Goal: Transaction & Acquisition: Book appointment/travel/reservation

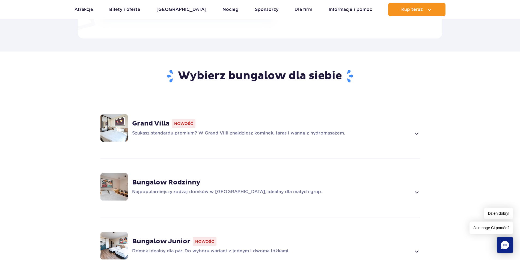
scroll to position [355, 0]
click at [114, 127] on img at bounding box center [113, 127] width 27 height 27
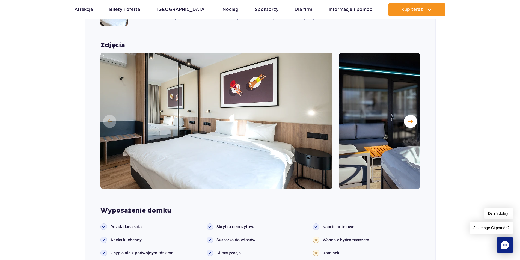
scroll to position [509, 0]
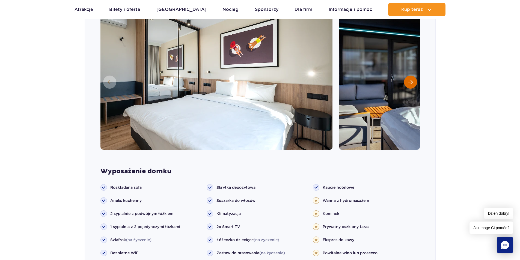
click at [409, 85] on button "Następny slajd" at bounding box center [410, 82] width 13 height 13
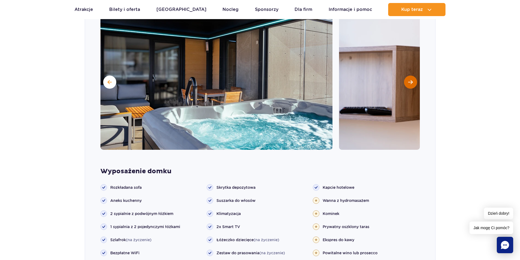
click at [409, 85] on button "Następny slajd" at bounding box center [410, 82] width 13 height 13
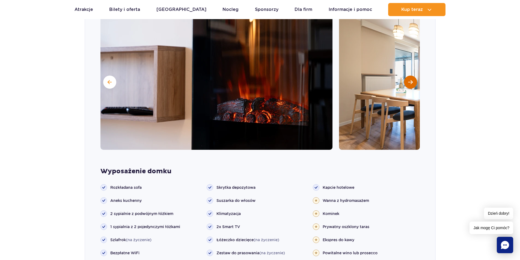
click at [409, 85] on button "Następny slajd" at bounding box center [410, 82] width 13 height 13
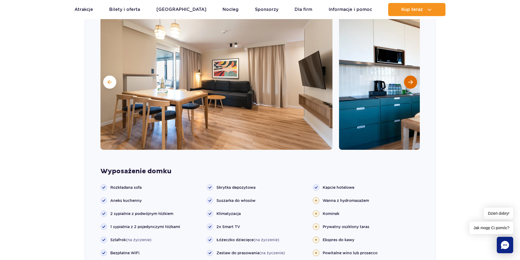
click at [409, 85] on button "Następny slajd" at bounding box center [410, 82] width 13 height 13
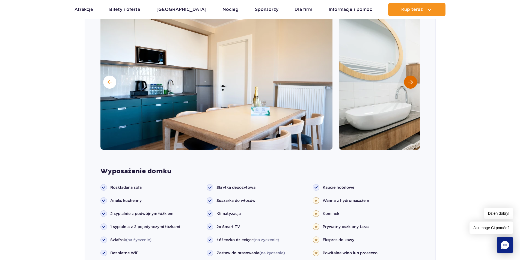
click at [409, 85] on button "Następny slajd" at bounding box center [410, 82] width 13 height 13
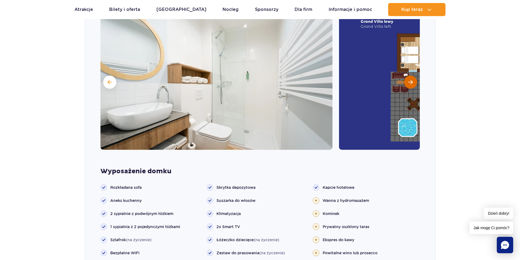
click at [409, 83] on span "Następny slajd" at bounding box center [410, 82] width 5 height 5
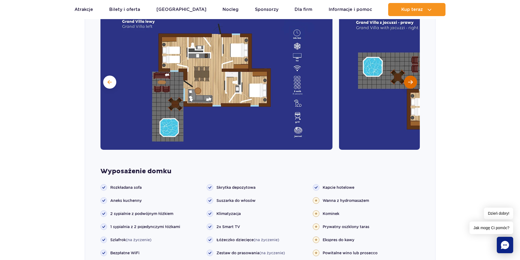
click at [412, 82] on span "Następny slajd" at bounding box center [410, 82] width 5 height 5
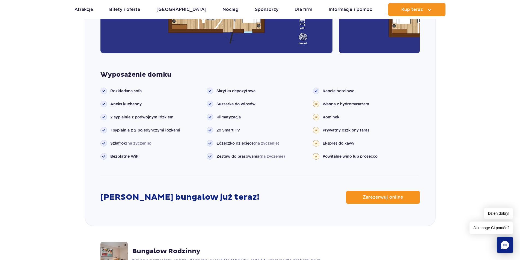
scroll to position [645, 0]
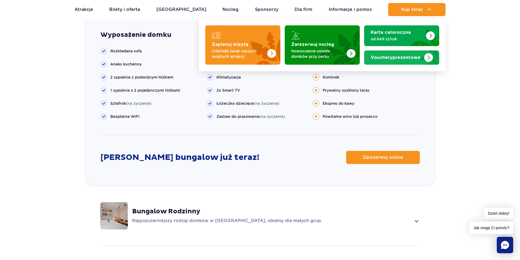
click at [422, 61] on img "Vouchery prezentowe" at bounding box center [428, 55] width 22 height 17
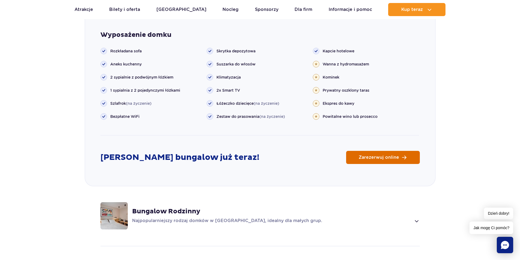
click at [412, 161] on link "Zarezerwuj online" at bounding box center [383, 157] width 74 height 13
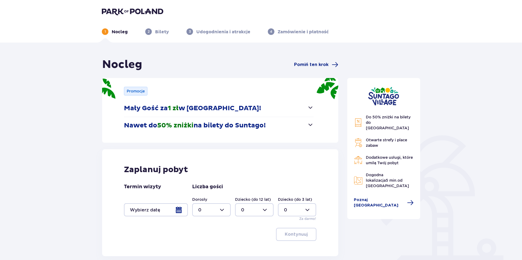
click at [308, 125] on span "button" at bounding box center [310, 124] width 7 height 7
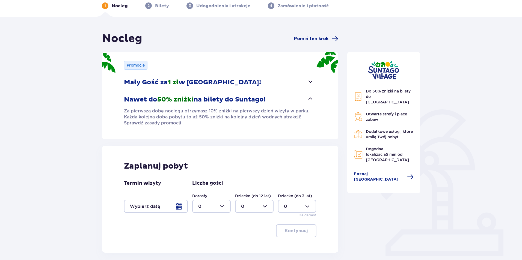
scroll to position [51, 0]
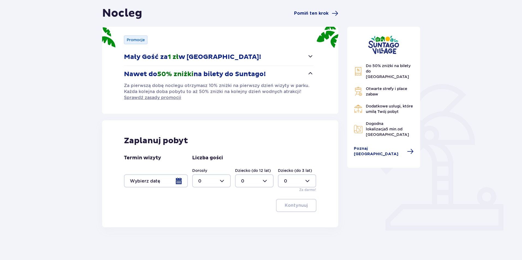
click at [222, 181] on div at bounding box center [211, 180] width 38 height 13
click at [201, 220] on div "2" at bounding box center [211, 220] width 26 height 6
type input "2"
click at [179, 179] on div at bounding box center [156, 180] width 64 height 13
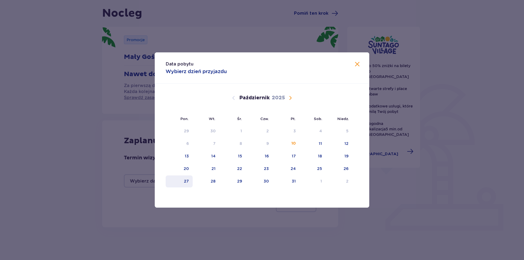
click at [188, 182] on div "27" at bounding box center [186, 180] width 5 height 5
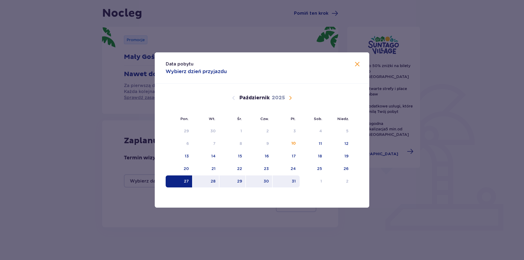
click at [292, 185] on div "31" at bounding box center [285, 181] width 27 height 12
type input "27.10.25 - 31.10.25"
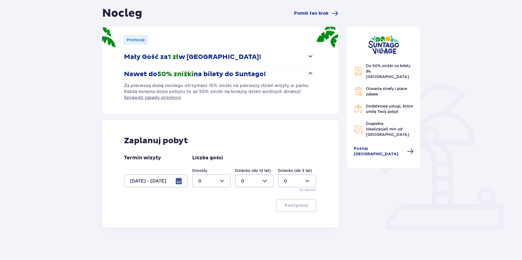
click at [225, 181] on div at bounding box center [211, 180] width 38 height 13
click at [206, 218] on div "2" at bounding box center [211, 220] width 26 height 6
type input "2"
click at [304, 203] on button "Kontynuuj" at bounding box center [296, 205] width 40 height 13
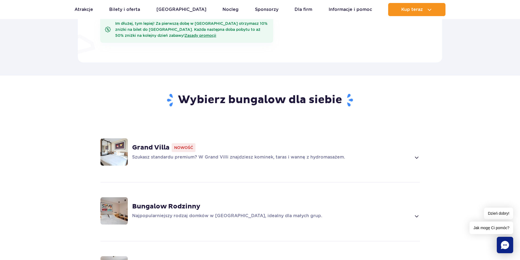
scroll to position [382, 0]
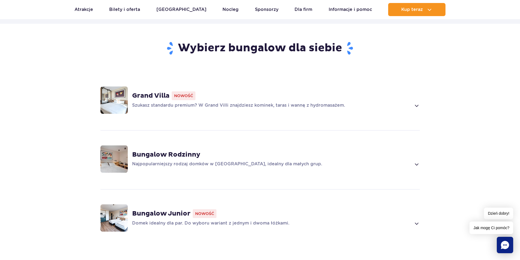
click at [416, 108] on span at bounding box center [416, 105] width 6 height 7
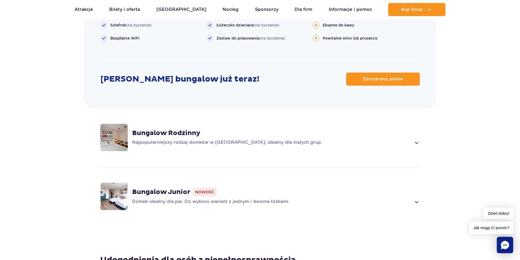
scroll to position [782, 0]
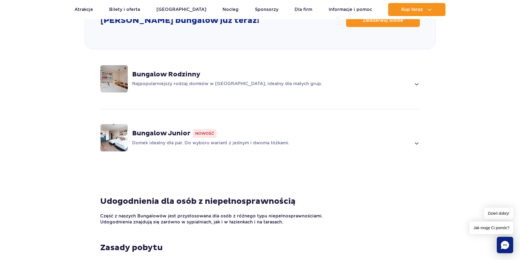
click at [415, 143] on span at bounding box center [416, 143] width 6 height 7
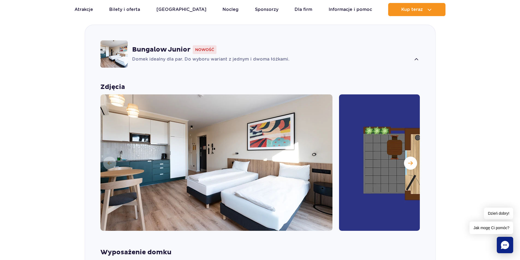
scroll to position [546, 0]
click at [408, 166] on button "Następny slajd" at bounding box center [410, 163] width 13 height 13
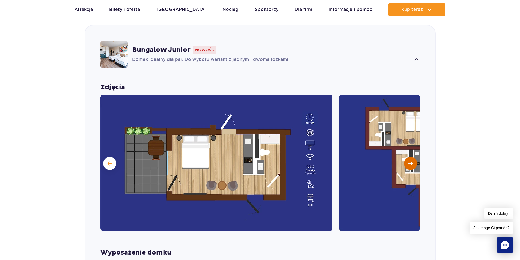
click at [411, 162] on span "Następny slajd" at bounding box center [410, 163] width 5 height 5
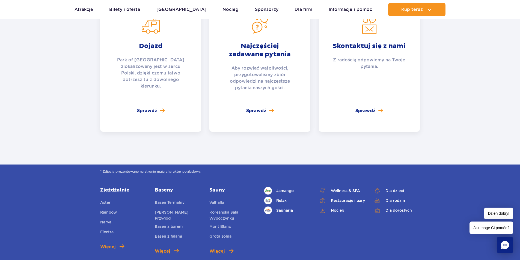
scroll to position [2319, 0]
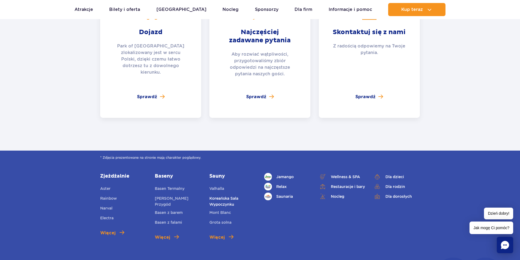
click at [227, 195] on link "Koreańska Sala Wypoczynku" at bounding box center [232, 201] width 46 height 12
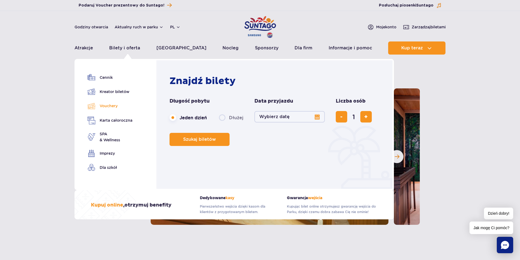
click at [108, 106] on link "Vouchery" at bounding box center [110, 106] width 45 height 8
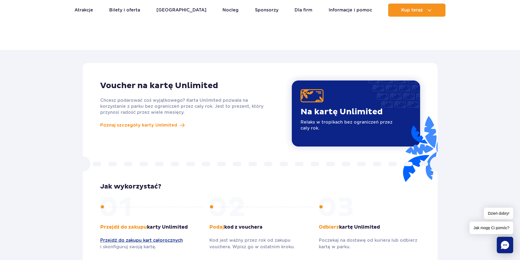
scroll to position [409, 0]
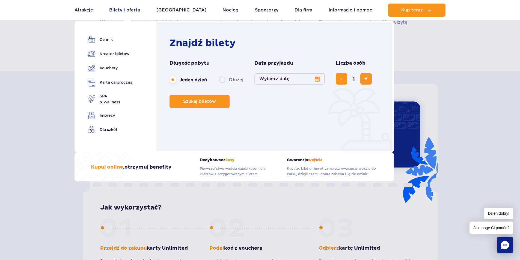
click at [124, 8] on link "Bilety i oferta" at bounding box center [124, 10] width 31 height 13
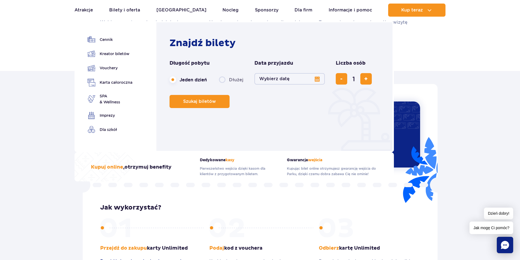
click at [222, 81] on label "Dłużej" at bounding box center [231, 79] width 25 height 11
click at [222, 84] on input "Dłużej" at bounding box center [222, 84] width 6 height 1
radio input "false"
radio input "true"
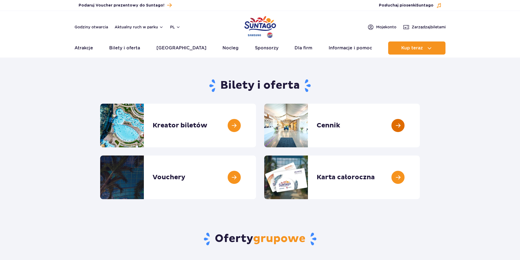
click at [420, 129] on link at bounding box center [420, 126] width 0 height 44
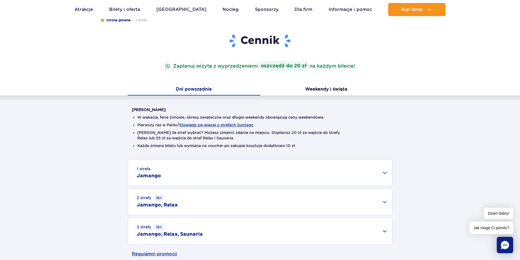
scroll to position [82, 0]
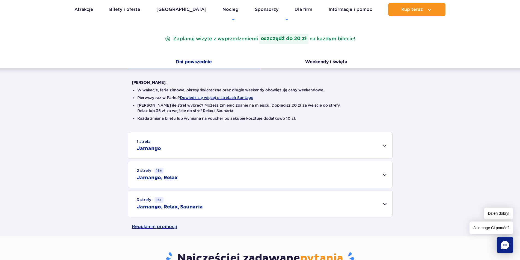
click at [216, 208] on div "3 strefy 16+ Jamango, Relax, Saunaria" at bounding box center [260, 203] width 264 height 26
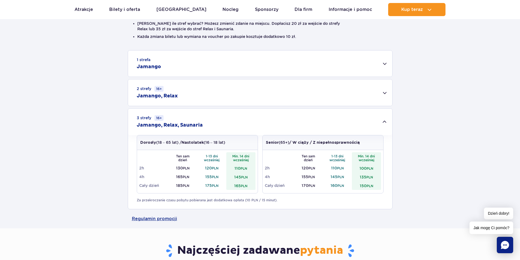
scroll to position [300, 0]
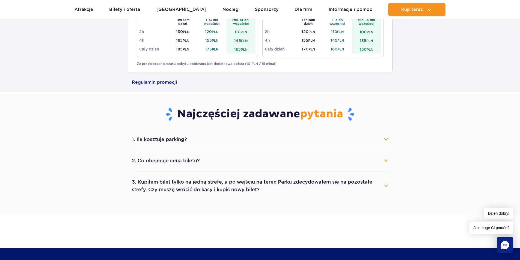
click at [385, 140] on button "1. Ile kosztuje parking?" at bounding box center [260, 139] width 256 height 12
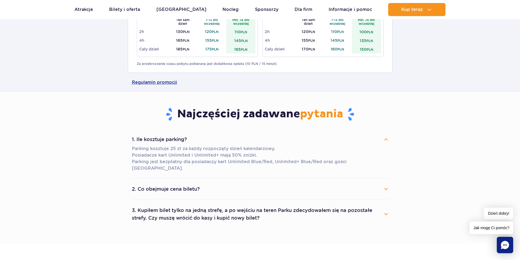
click at [385, 183] on button "2. Co obejmuje cena biletu?" at bounding box center [260, 189] width 256 height 12
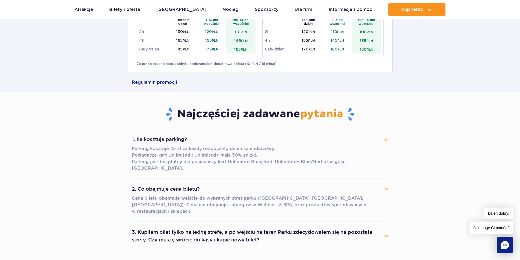
scroll to position [327, 0]
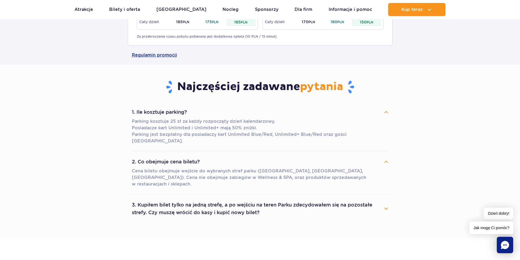
click at [385, 199] on button "3. Kupiłem bilet tylko na jedną strefę, a po wejściu na teren Parku zdecydowałe…" at bounding box center [260, 209] width 256 height 20
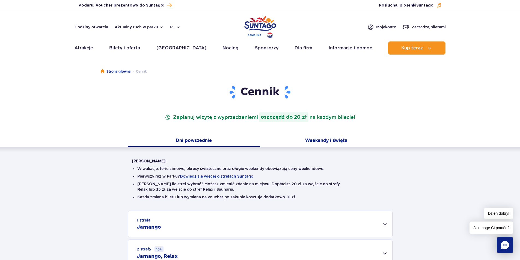
scroll to position [0, 0]
